Goal: Task Accomplishment & Management: Complete application form

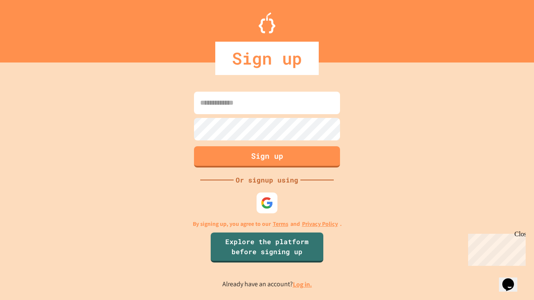
click at [303, 285] on link "Log in." at bounding box center [302, 284] width 19 height 9
